Goal: Communication & Community: Answer question/provide support

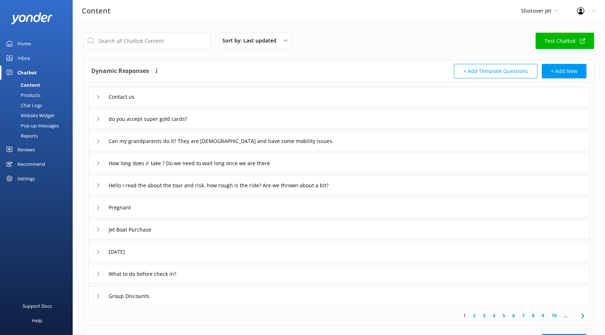
click at [24, 56] on div "Inbox" at bounding box center [23, 58] width 13 height 15
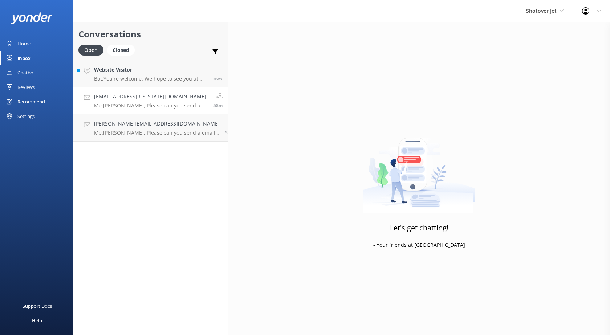
click at [122, 106] on p "Me: Kia Ora, Please can you send a email to reservations@shotoverjet.co.nz and …" at bounding box center [151, 105] width 114 height 7
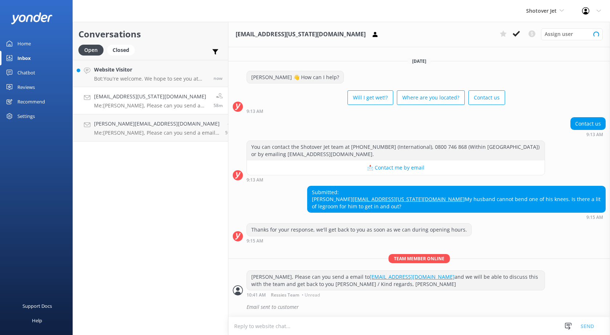
scroll to position [3, 0]
click at [141, 80] on p "Bot: You're welcome. We hope to see you at Shotover Jet soon!" at bounding box center [151, 79] width 114 height 7
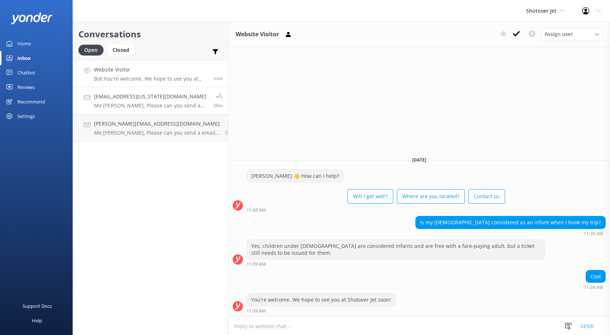
click at [146, 101] on h4 "elijrf001@hawaii.rr.com" at bounding box center [151, 97] width 114 height 8
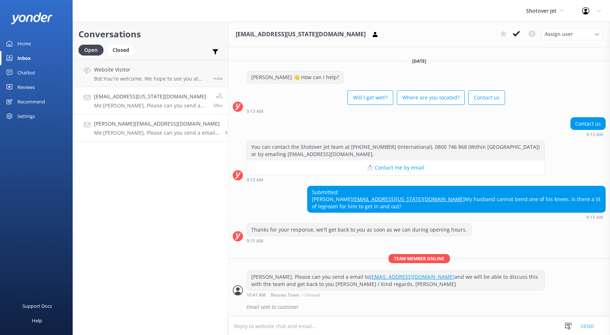
scroll to position [3, 0]
click at [146, 140] on link "lora.mdsi@gmail.com Me: Kia Ora, Please can you send a email along with you boo…" at bounding box center [150, 127] width 155 height 27
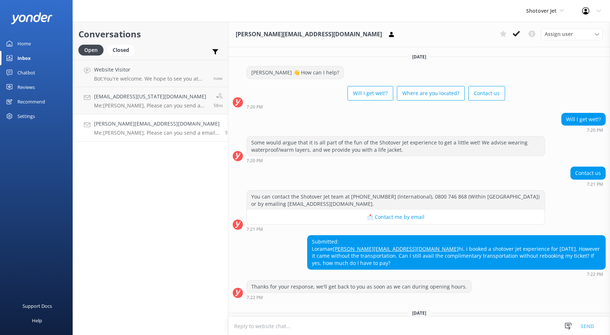
scroll to position [85, 0]
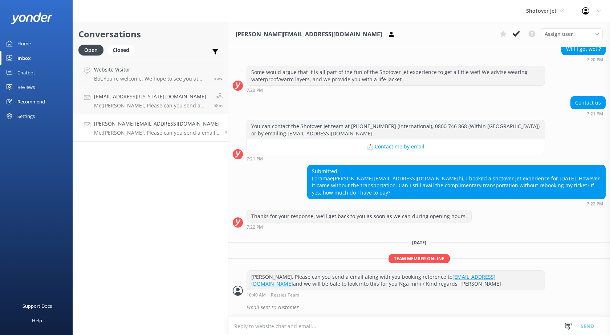
click at [154, 128] on h4 "lora.mdsi@gmail.com" at bounding box center [157, 124] width 126 height 8
click at [514, 30] on icon at bounding box center [516, 33] width 7 height 7
